Goal: Transaction & Acquisition: Purchase product/service

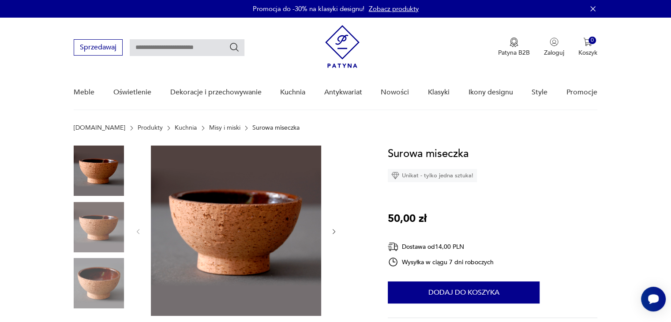
click at [209, 125] on link "Misy i miski" at bounding box center [224, 127] width 31 height 7
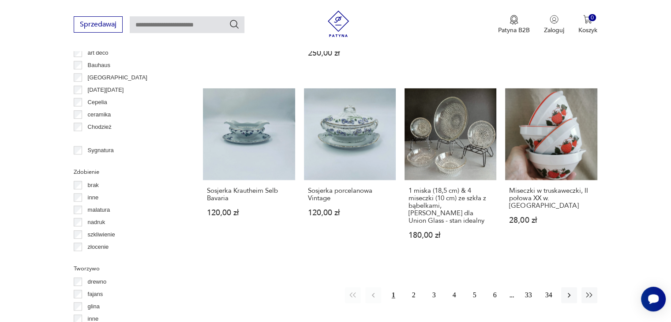
scroll to position [846, 0]
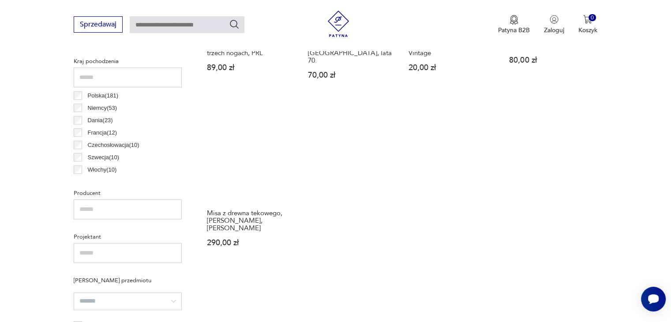
scroll to position [455, 0]
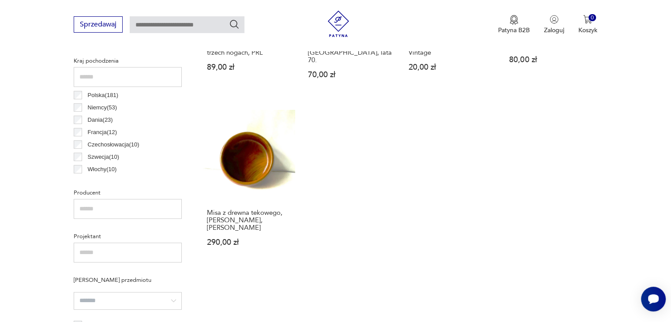
scroll to position [846, 0]
